Goal: Navigation & Orientation: Understand site structure

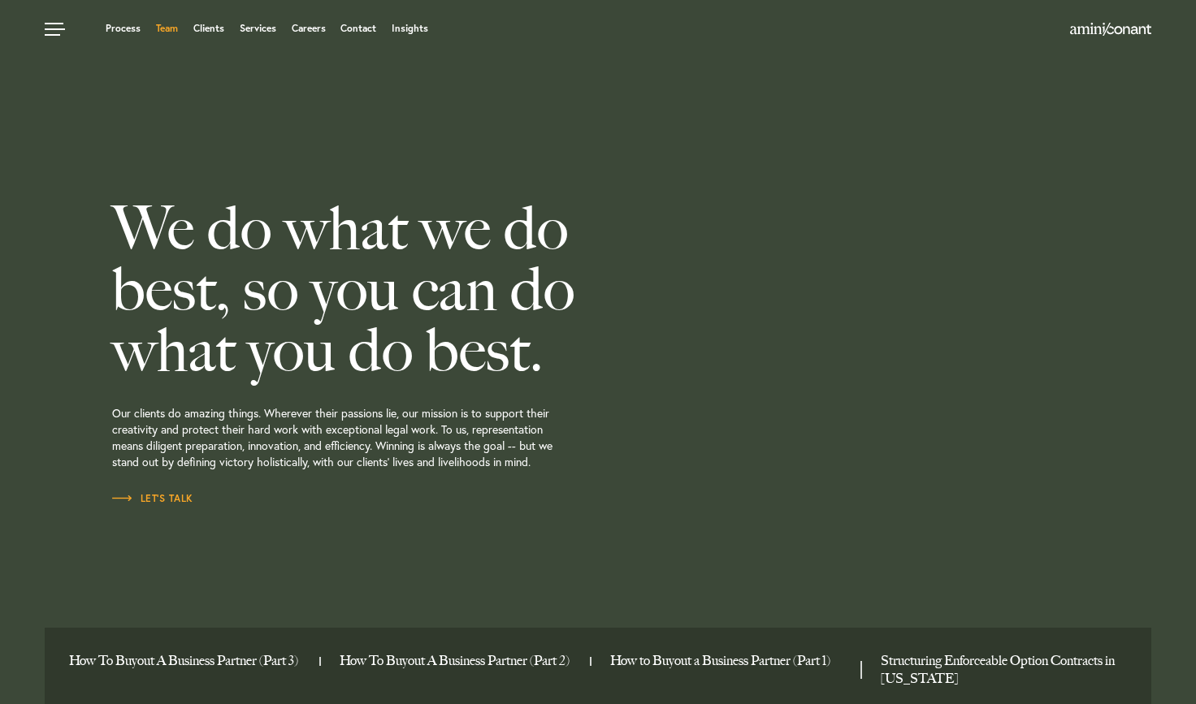
click at [159, 28] on link "Team" at bounding box center [167, 29] width 22 height 10
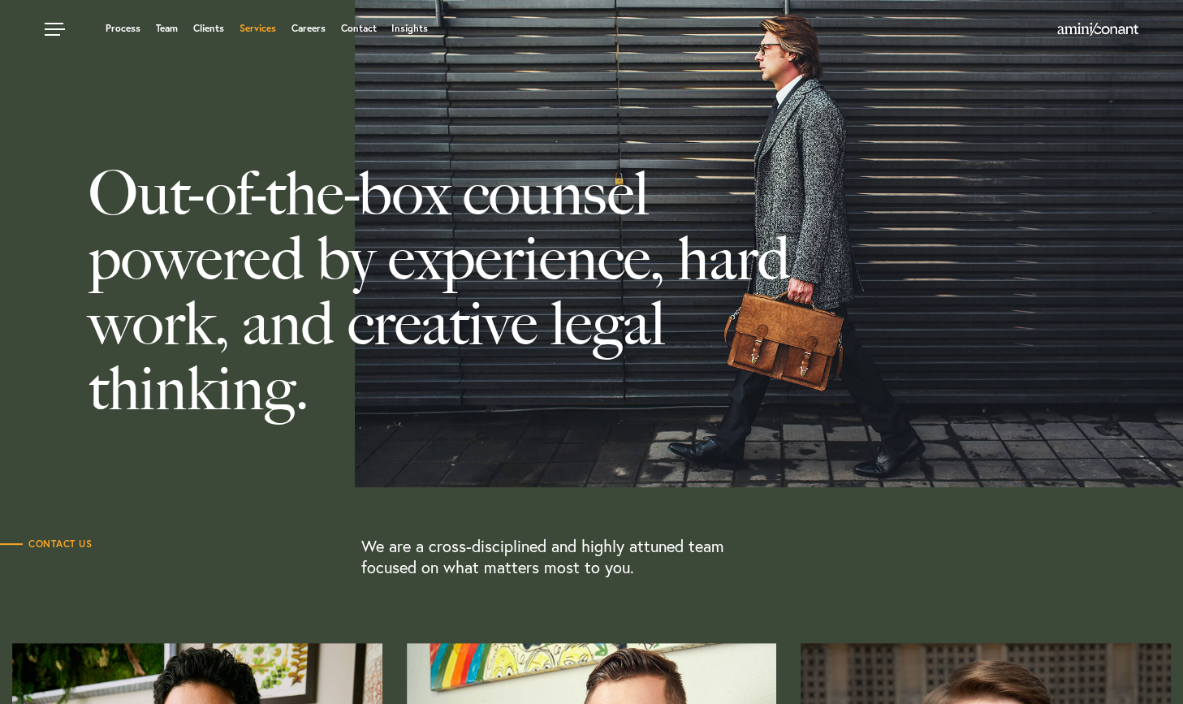
click at [266, 30] on link "Services" at bounding box center [258, 29] width 37 height 10
